Goal: Information Seeking & Learning: Find specific page/section

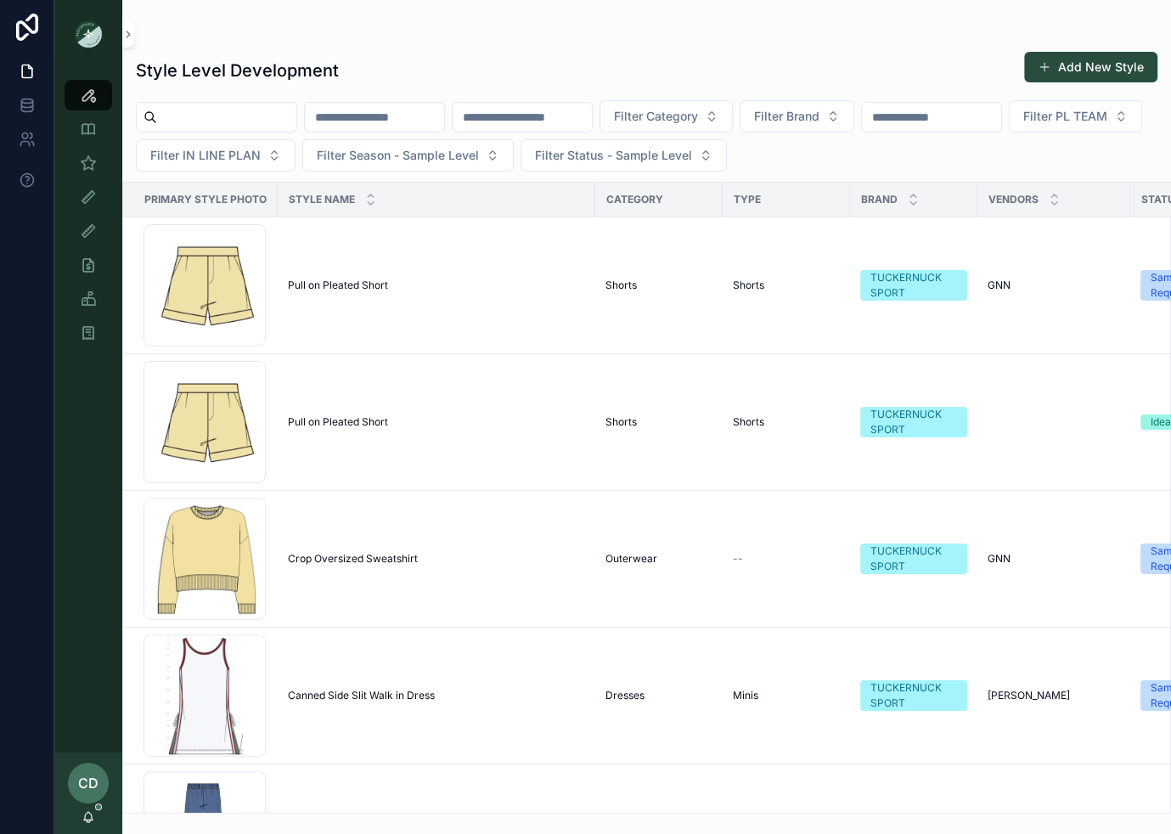
click at [250, 110] on input "scrollable content" at bounding box center [226, 117] width 139 height 24
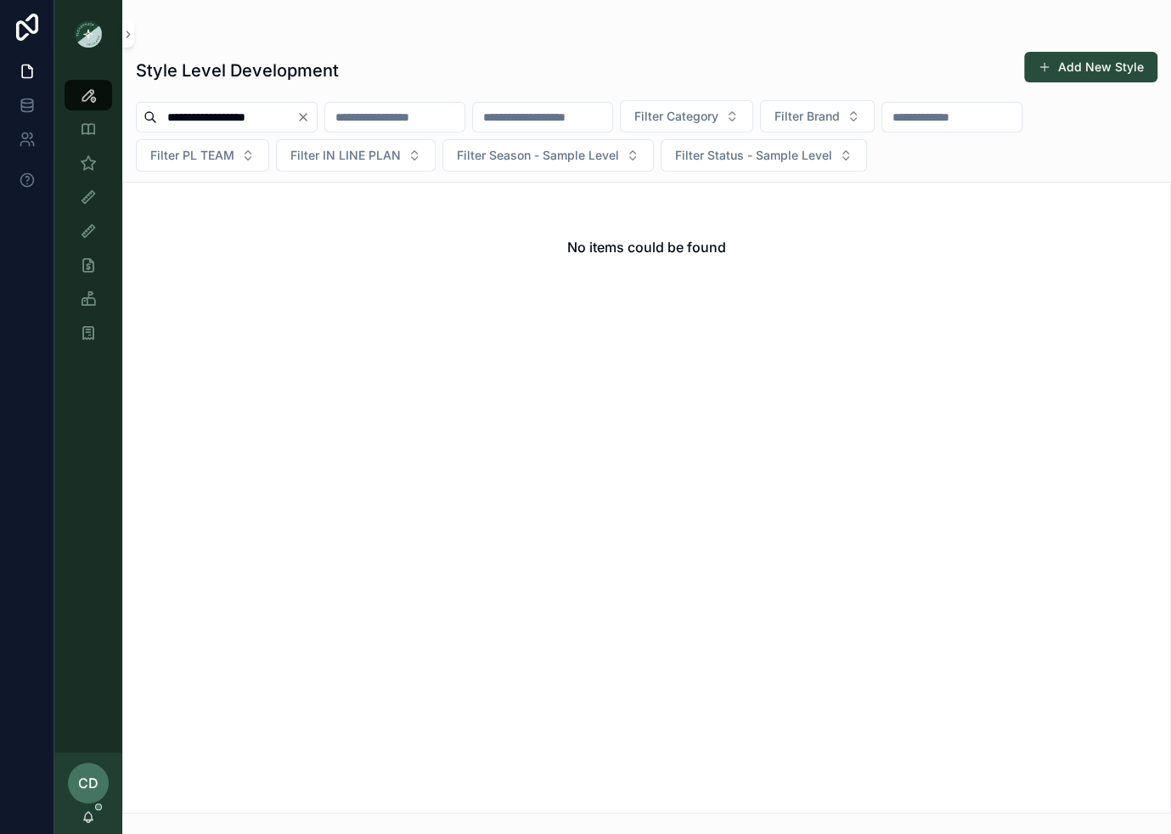
click at [213, 120] on input "**********" at bounding box center [226, 117] width 139 height 24
type input "**********"
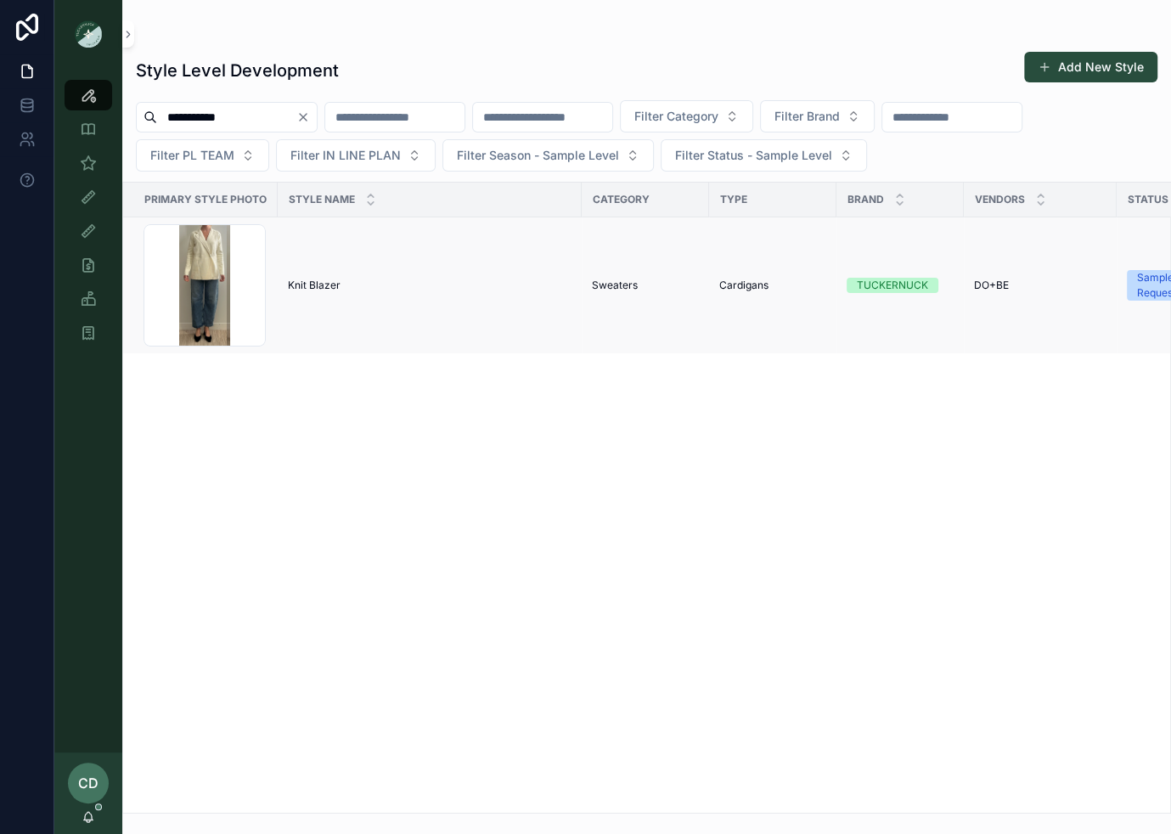
click at [291, 282] on span "Knit Blazer" at bounding box center [314, 285] width 53 height 14
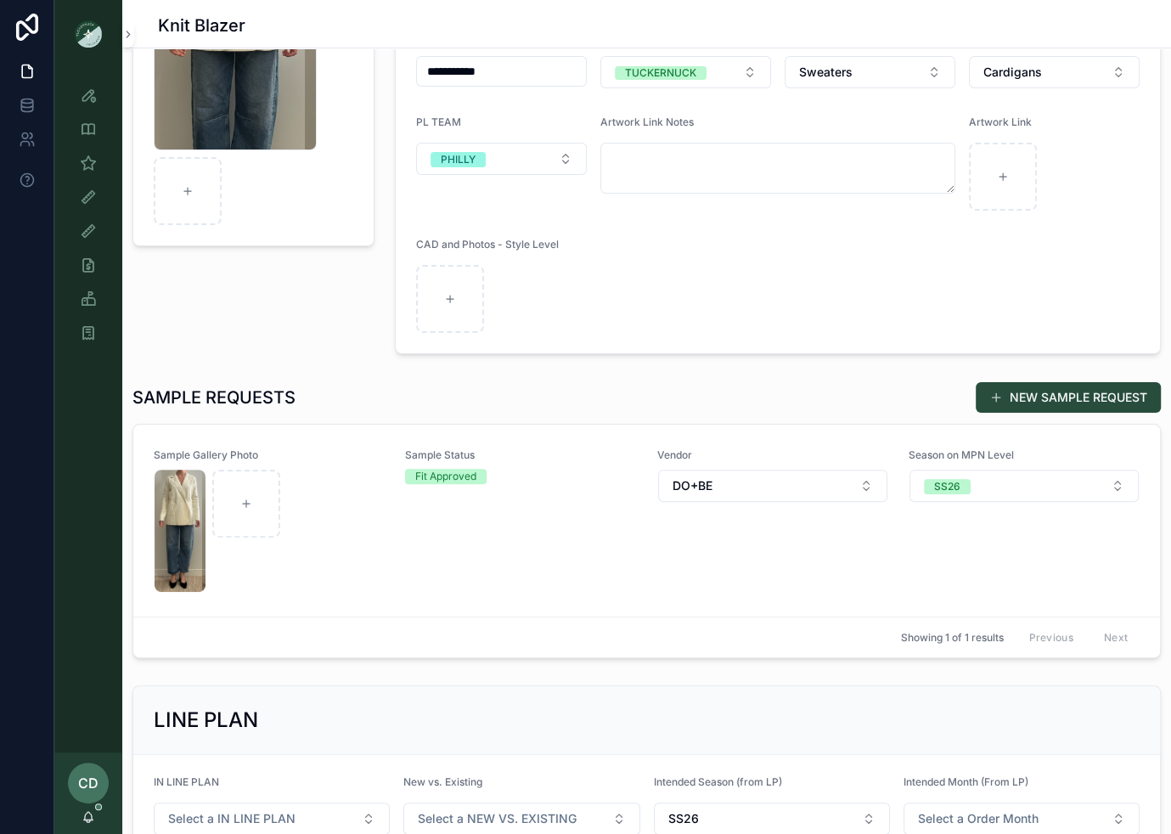
scroll to position [256, 0]
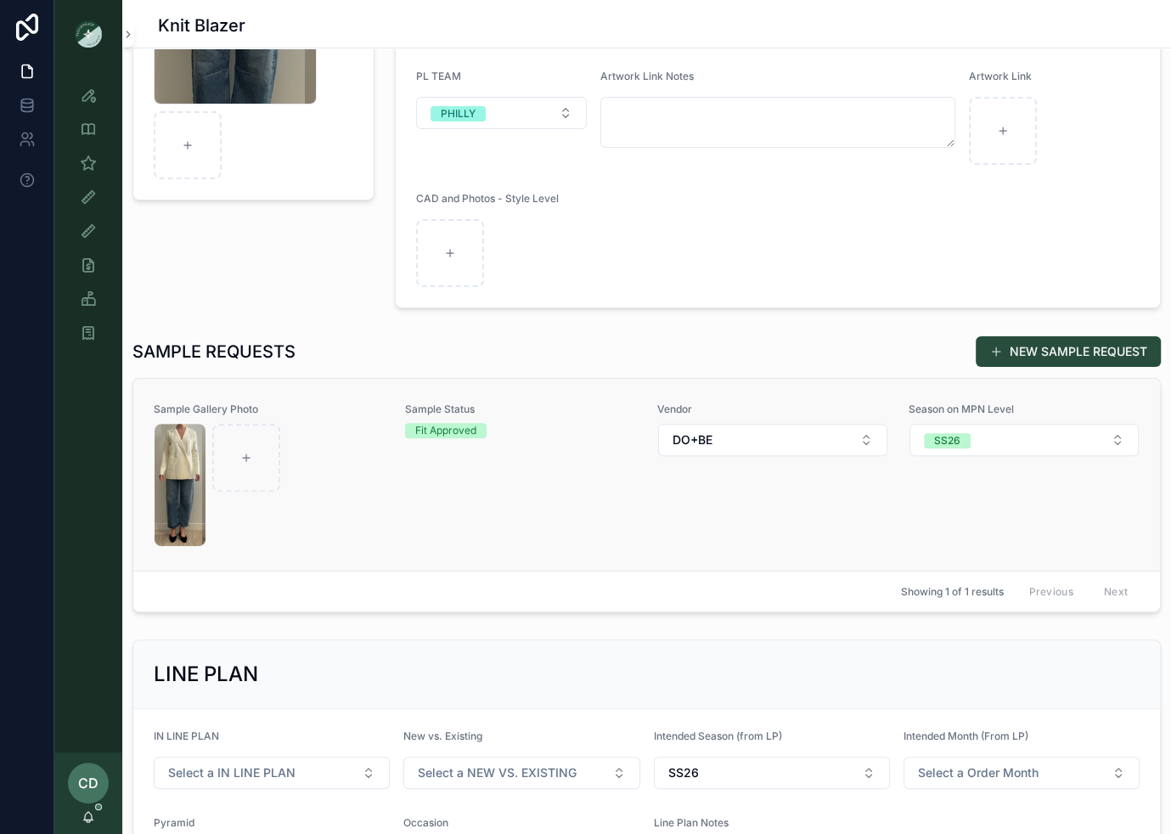
click at [728, 520] on div "Vendor DO+BE" at bounding box center [772, 474] width 231 height 144
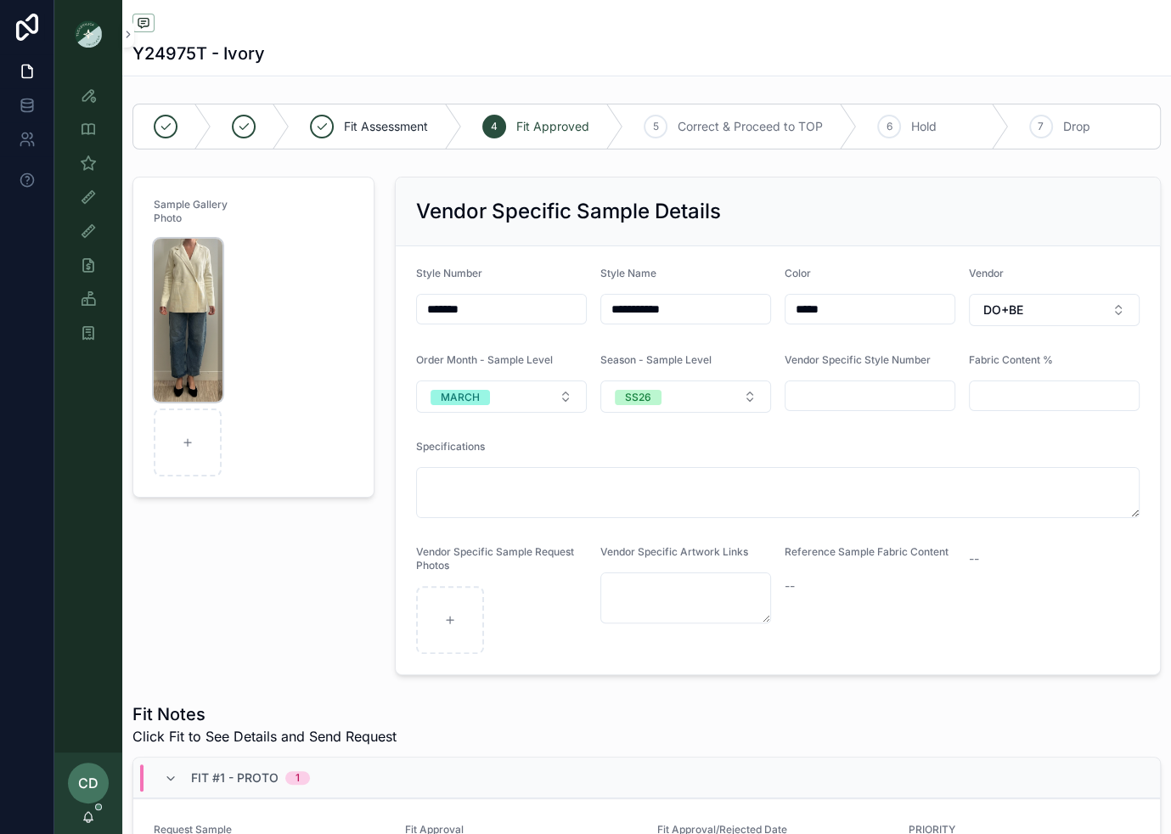
click at [164, 301] on img "scrollable content" at bounding box center [188, 320] width 69 height 163
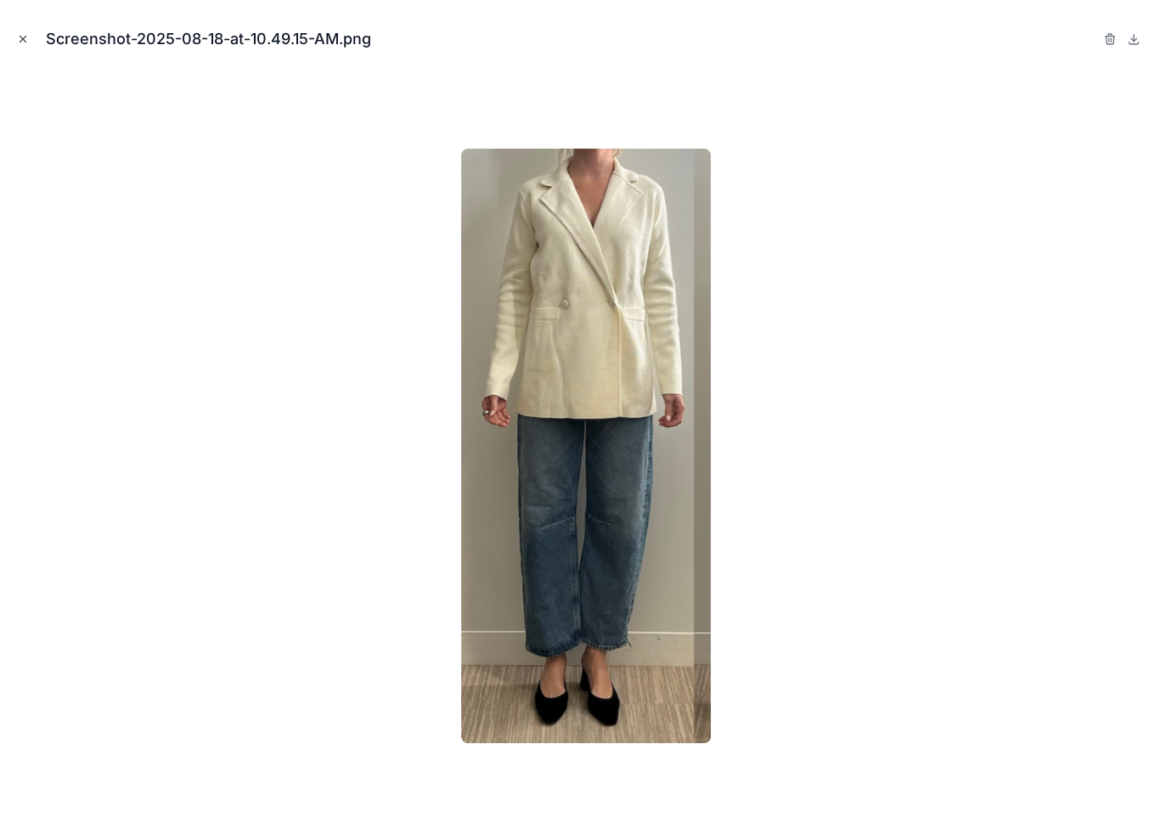
click at [20, 42] on icon "Close modal" at bounding box center [23, 39] width 12 height 12
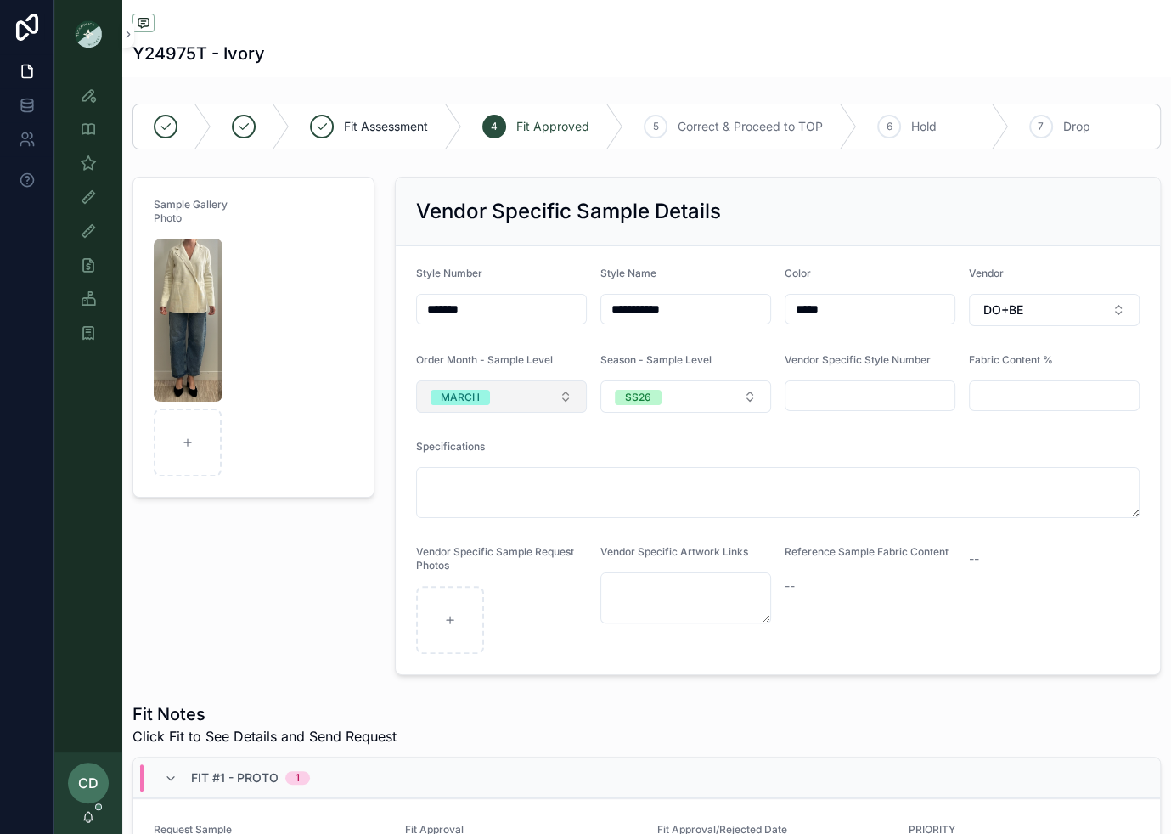
click at [444, 396] on div "MARCH" at bounding box center [460, 397] width 39 height 15
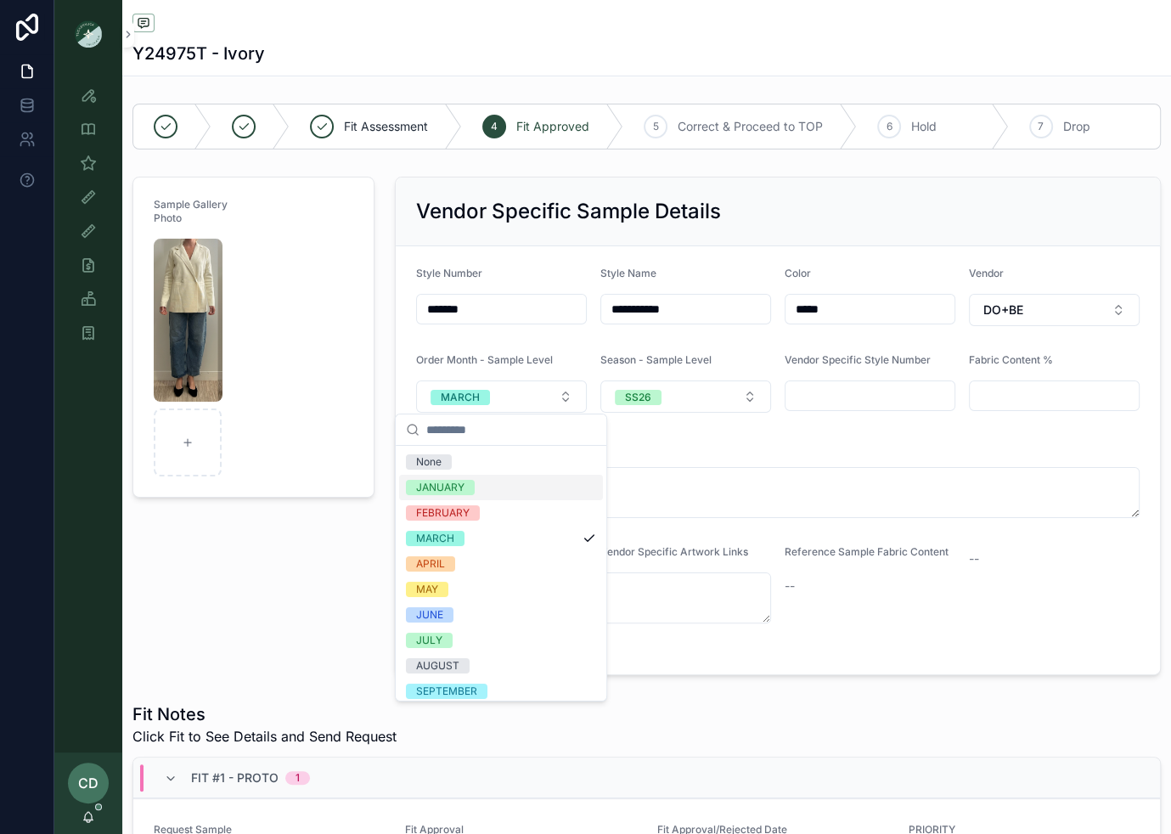
click at [441, 506] on div "FEBRUARY" at bounding box center [442, 512] width 53 height 15
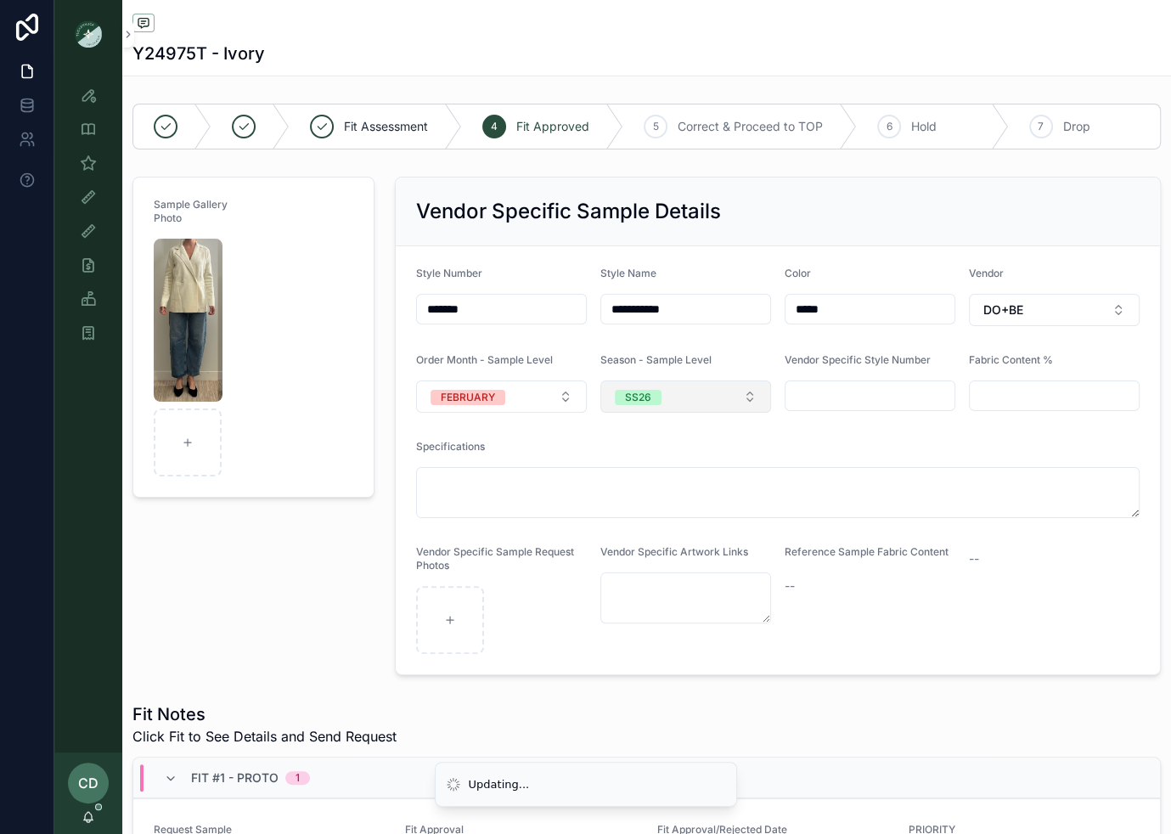
click at [654, 384] on button "SS26" at bounding box center [685, 396] width 171 height 32
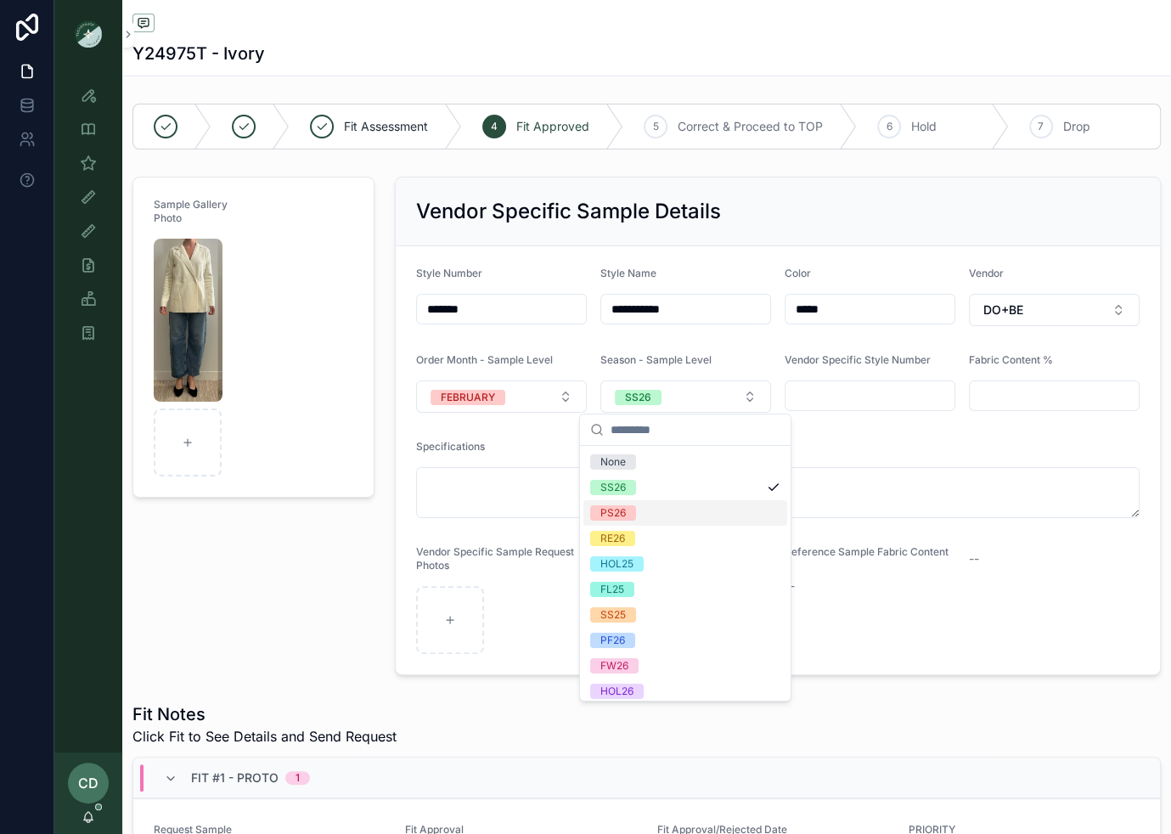
click at [668, 520] on div "PS26" at bounding box center [685, 512] width 204 height 25
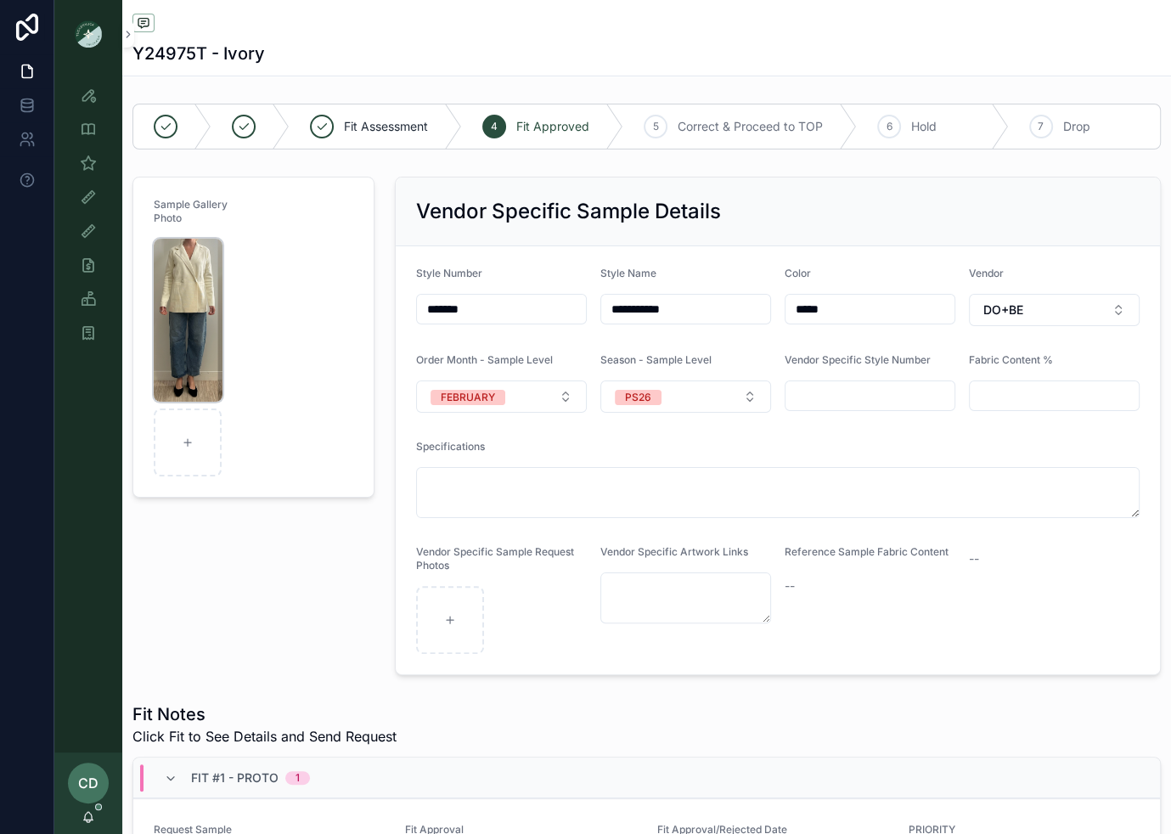
click at [168, 337] on img "scrollable content" at bounding box center [188, 320] width 69 height 163
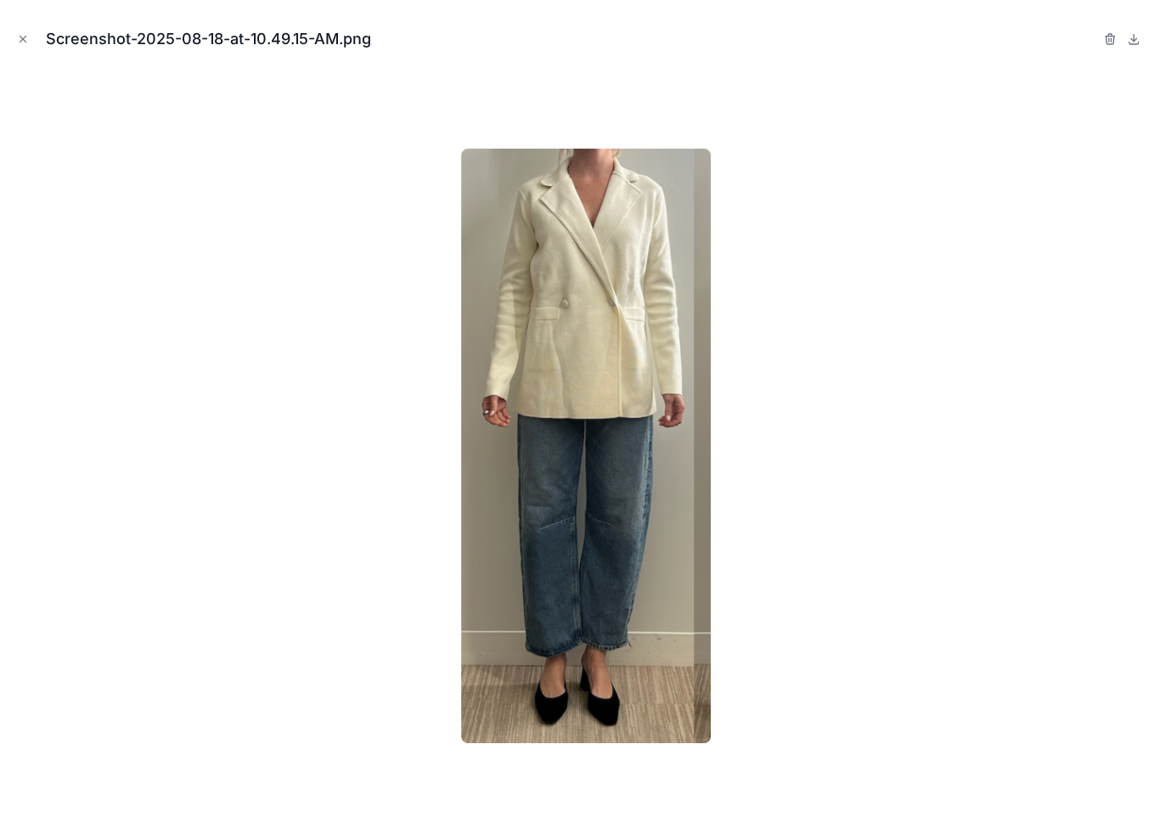
click at [19, 40] on icon "Close modal" at bounding box center [23, 39] width 12 height 12
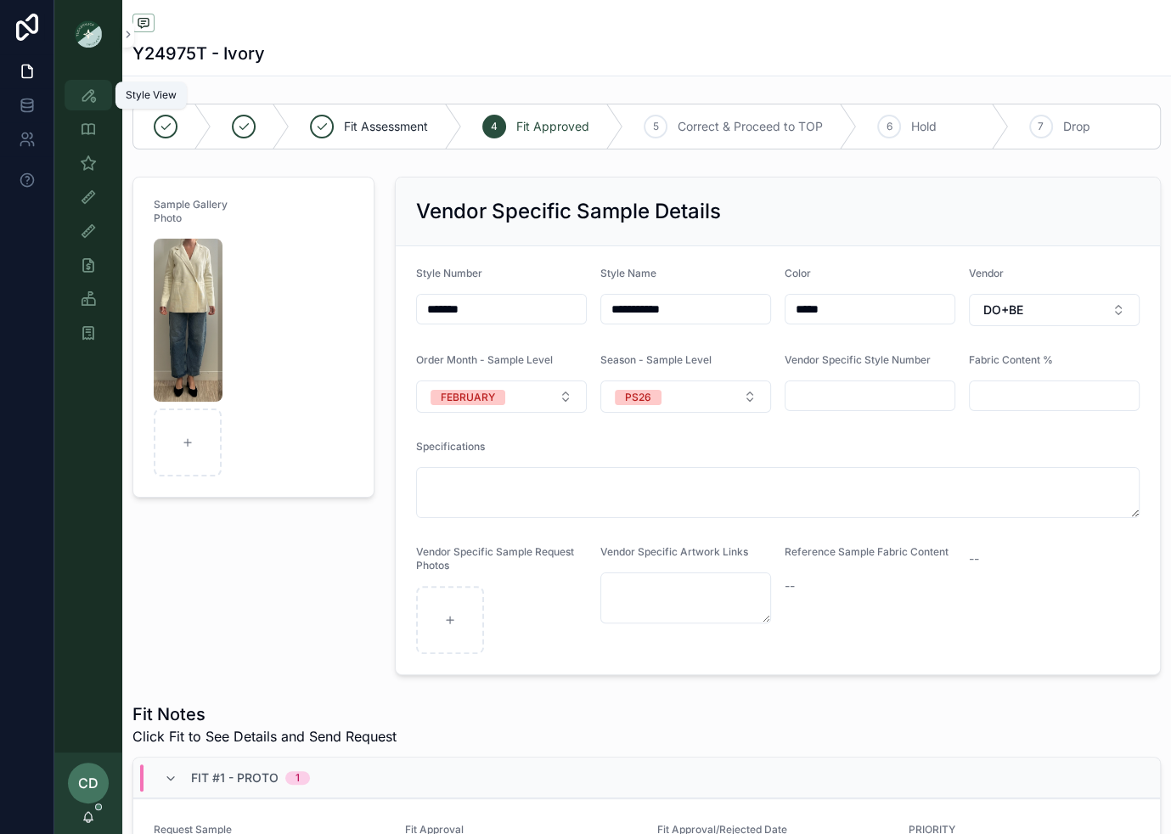
click at [98, 108] on div "Style View" at bounding box center [88, 95] width 27 height 27
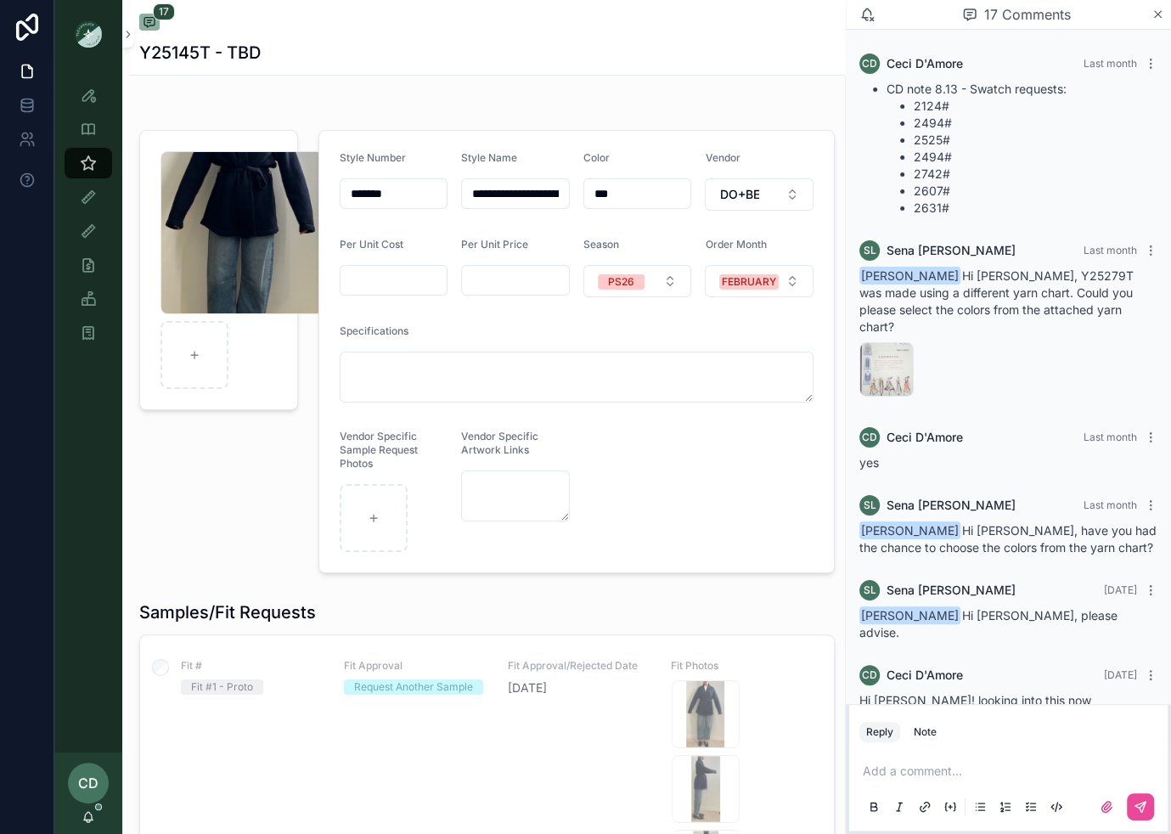
scroll to position [1293, 0]
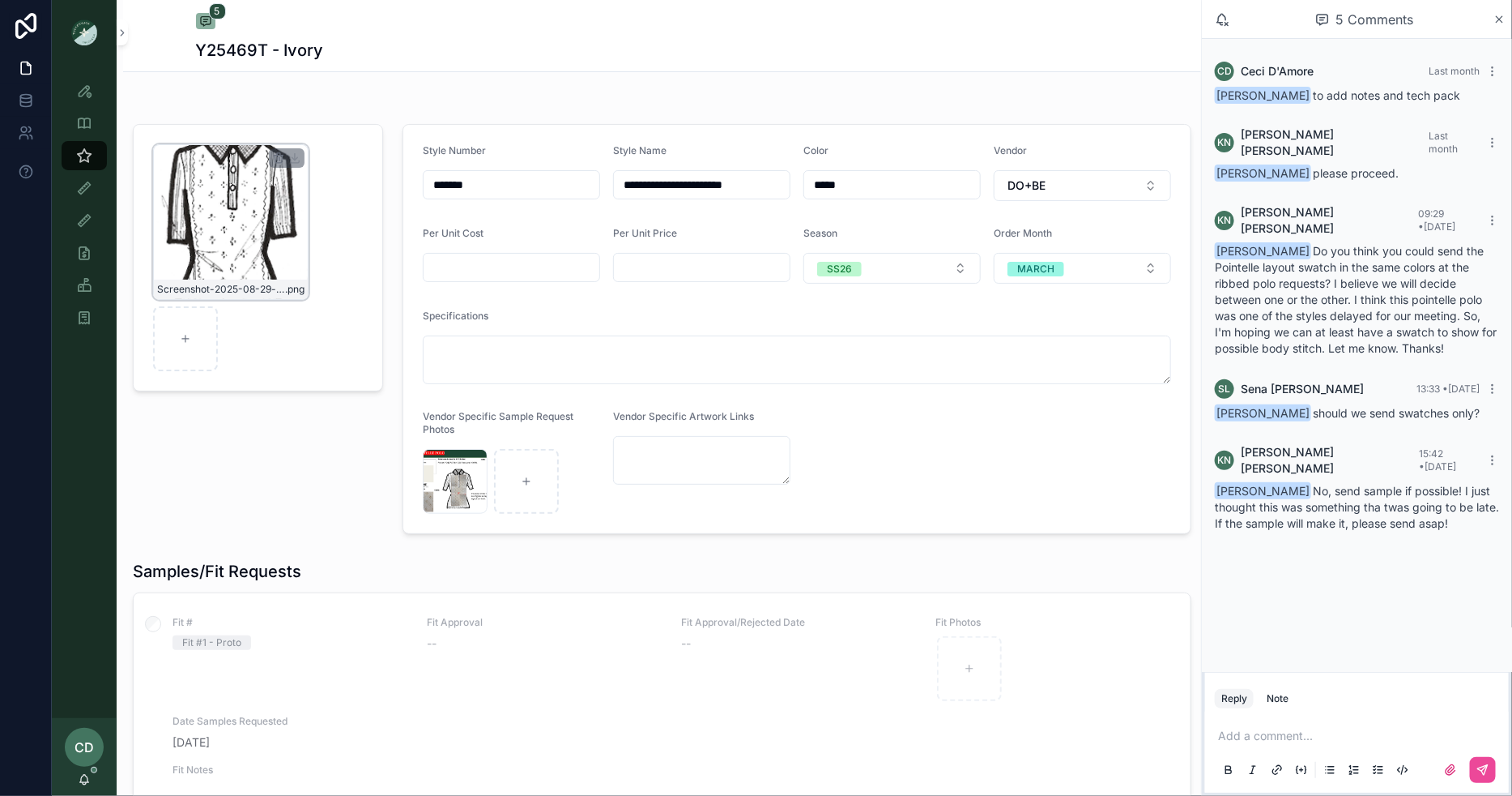
click at [256, 218] on div "Screenshot-2025-08-29-at-11.25.39-AM .png" at bounding box center [230, 221] width 155 height 156
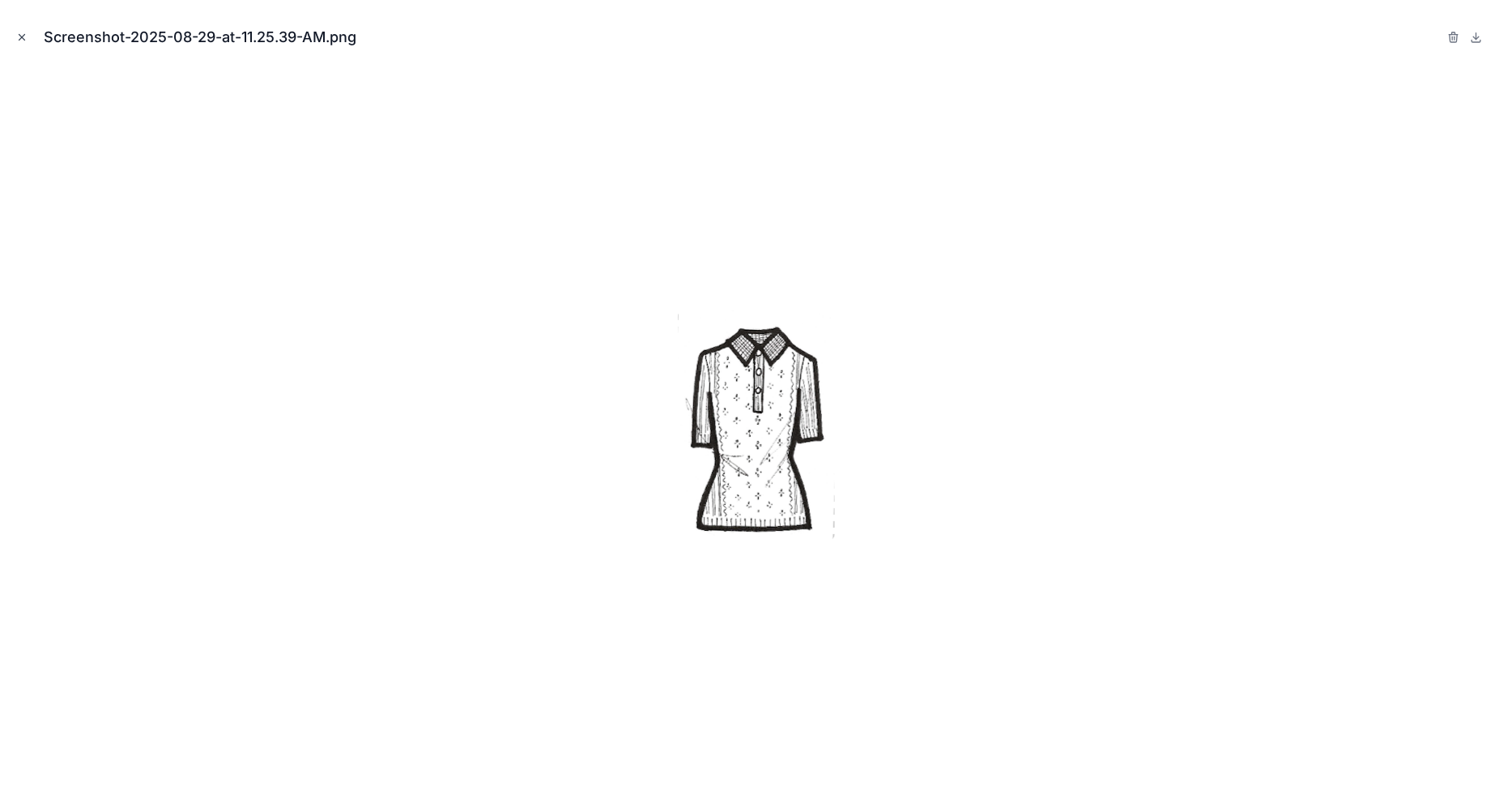
click at [27, 38] on icon "Close modal" at bounding box center [22, 37] width 11 height 11
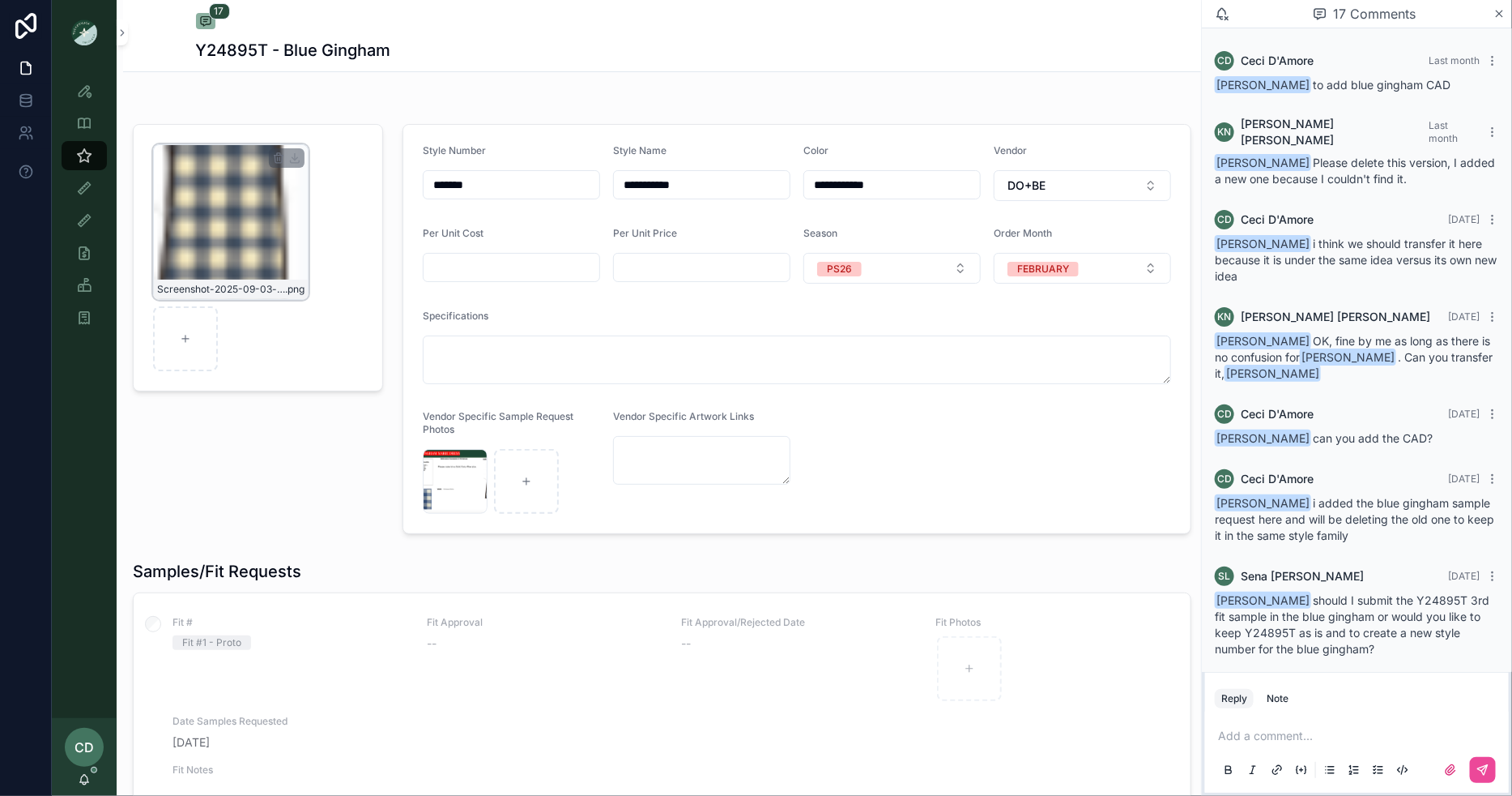
click at [213, 174] on div "Screenshot-2025-09-03-at-4.19.25-PM .png" at bounding box center [230, 221] width 155 height 156
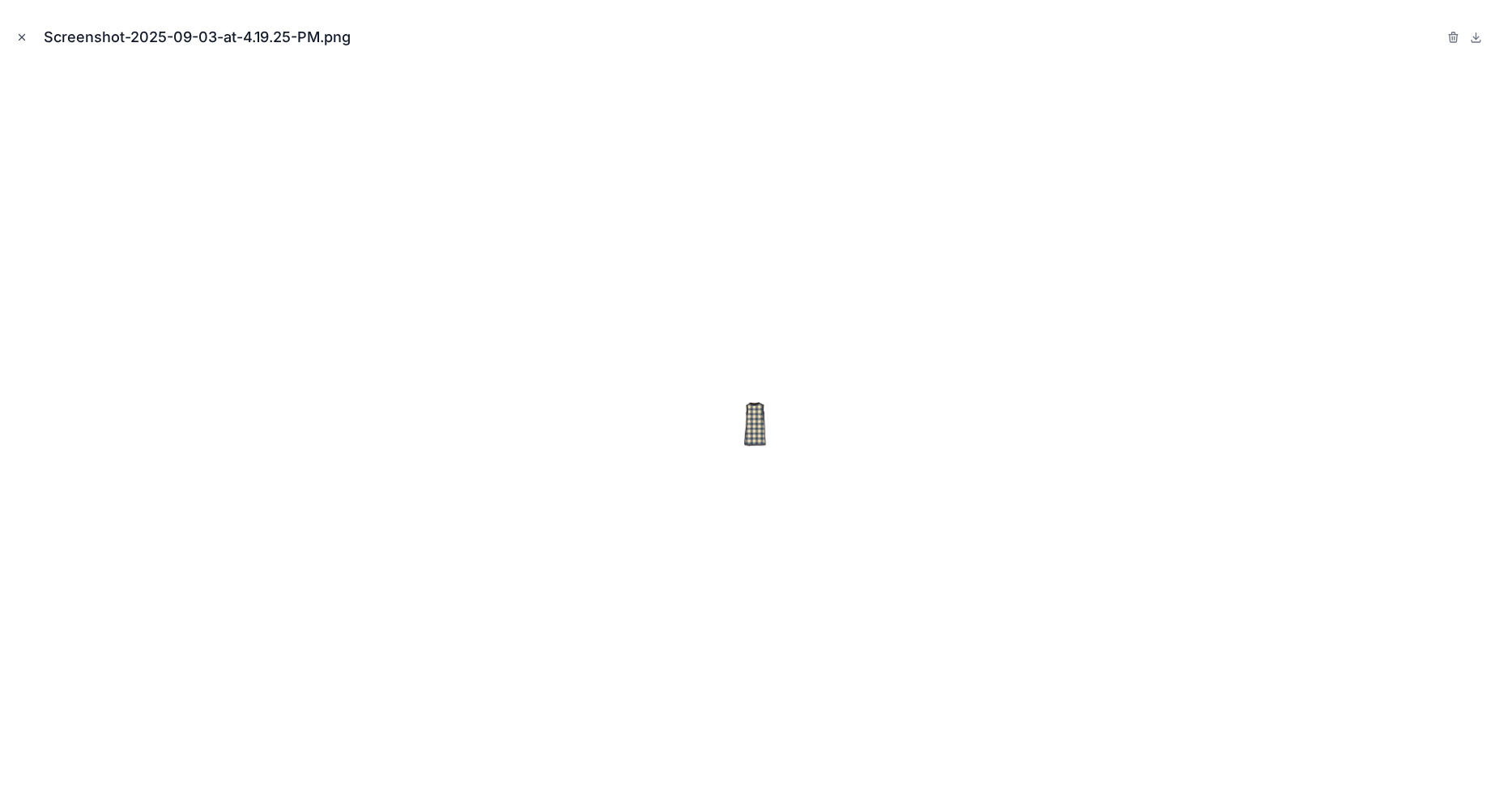
click at [28, 37] on button "Close modal" at bounding box center [22, 37] width 18 height 18
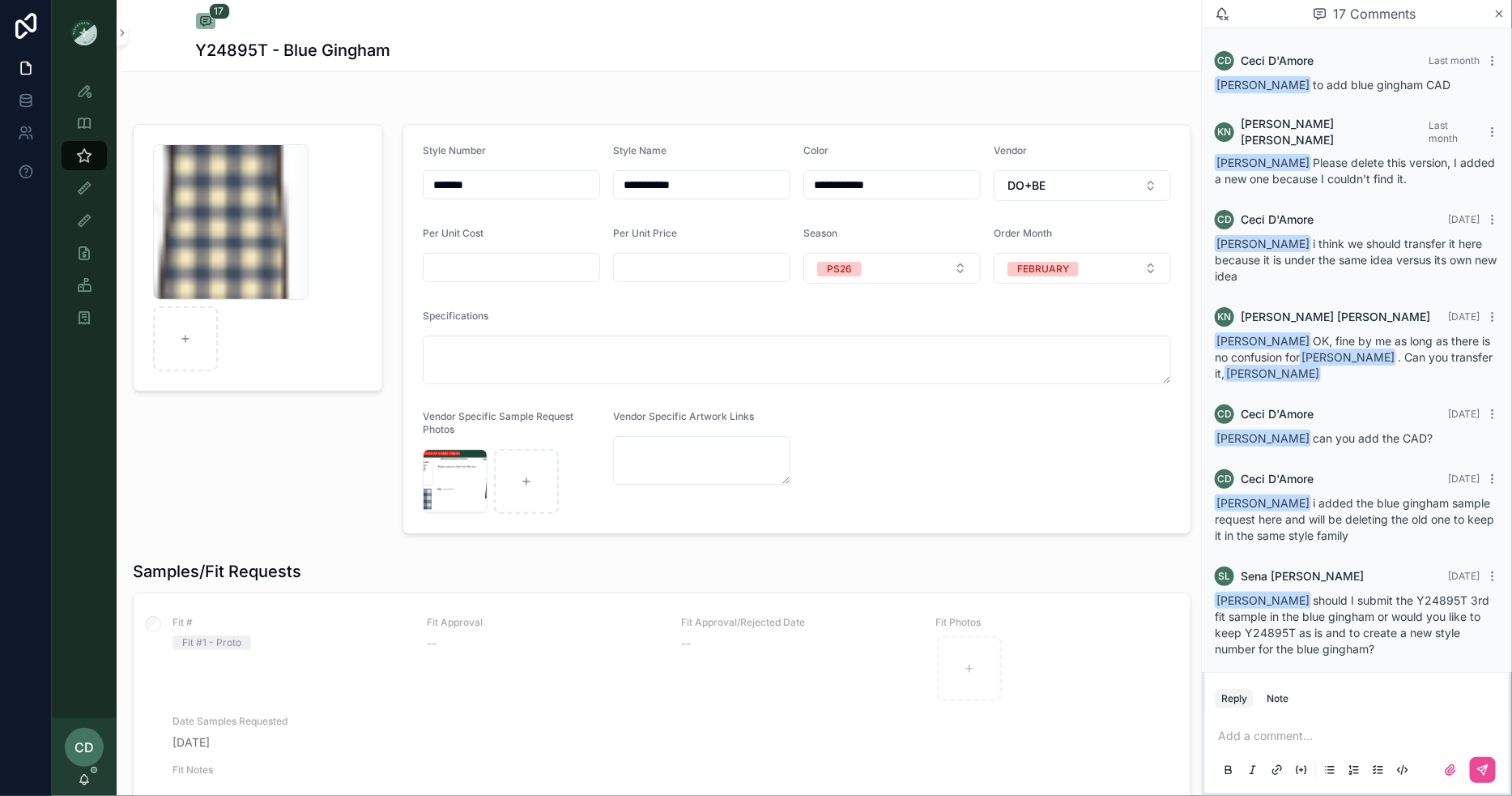
scroll to position [732, 0]
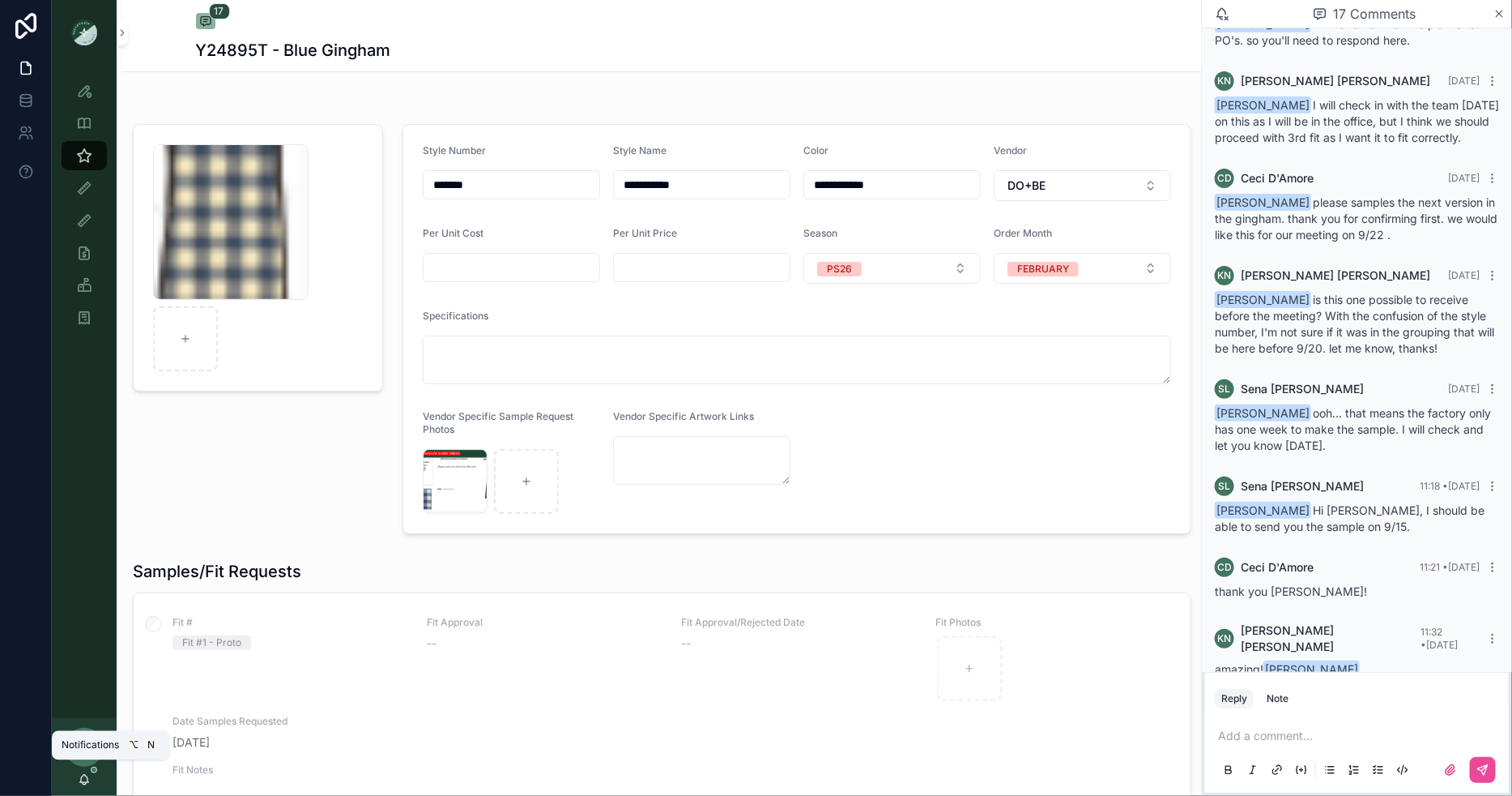
click at [80, 775] on icon "scrollable content" at bounding box center [85, 780] width 13 height 13
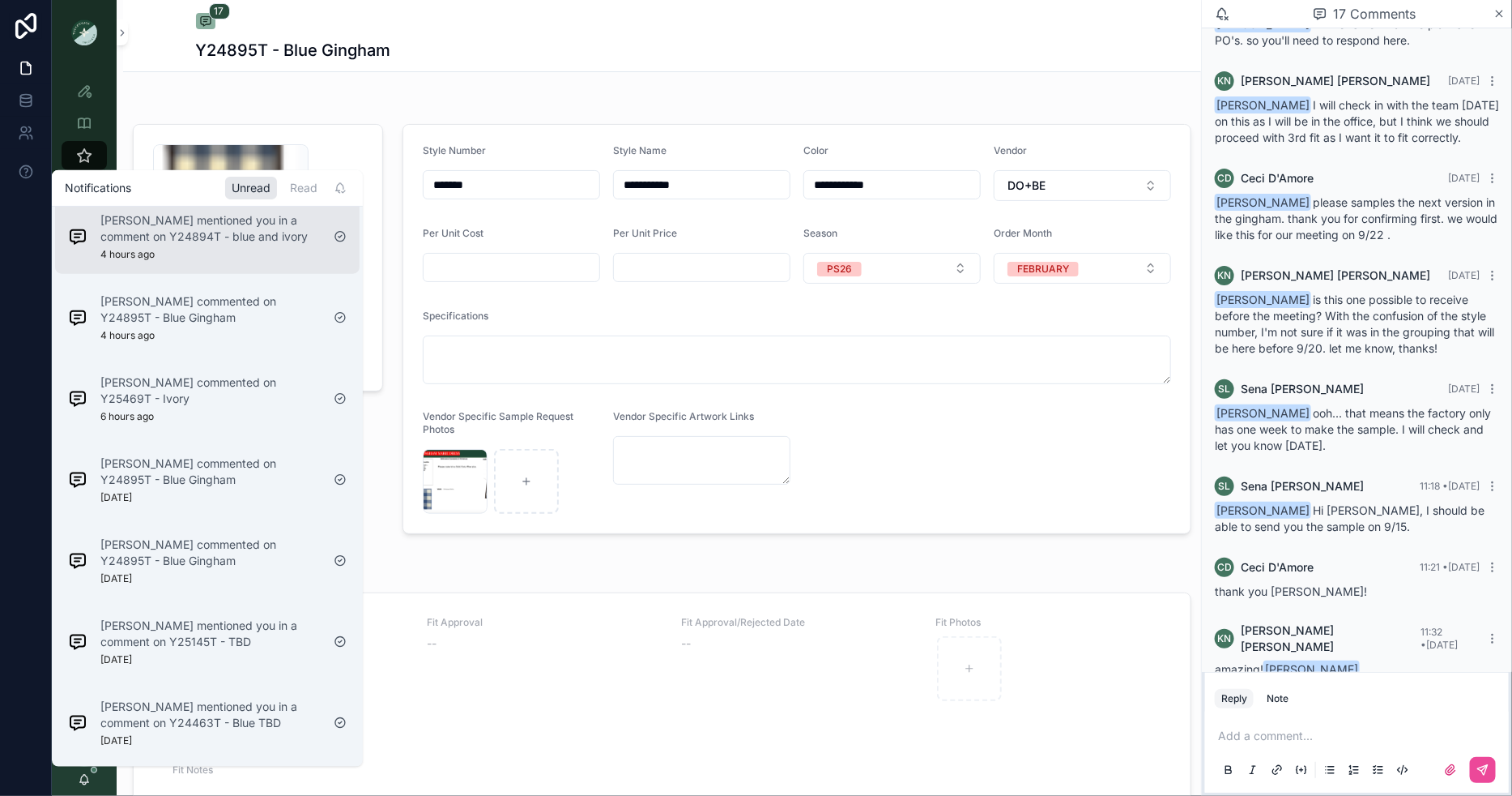
scroll to position [568, 0]
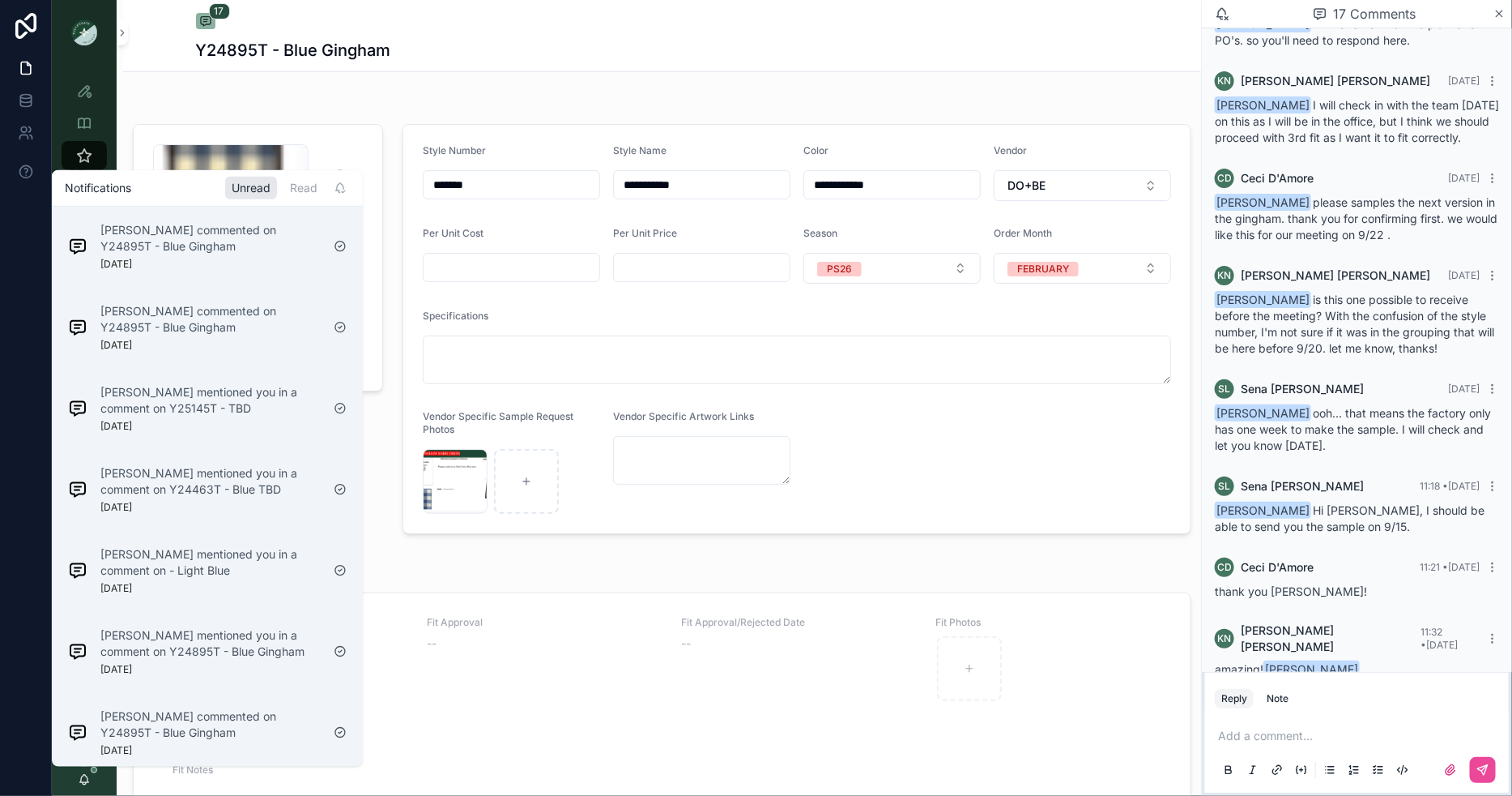
click at [179, 535] on div "Sena Lee mentioned you in a comment on - Light Blue 4 days ago" at bounding box center [207, 570] width 304 height 74
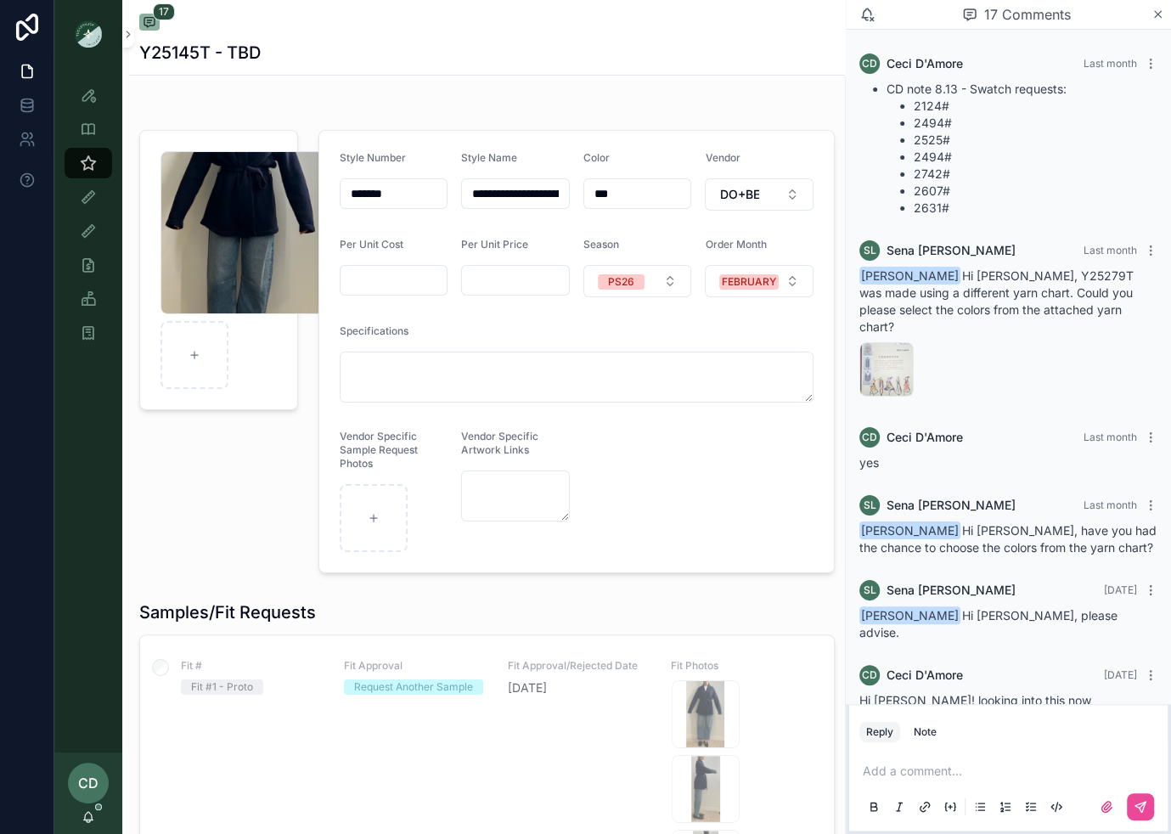
scroll to position [1293, 0]
